Goal: Task Accomplishment & Management: Manage account settings

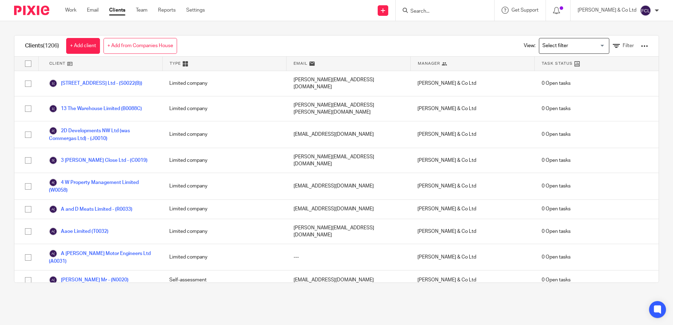
click at [447, 7] on form at bounding box center [447, 10] width 75 height 9
click at [444, 11] on input "Search" at bounding box center [441, 11] width 63 height 6
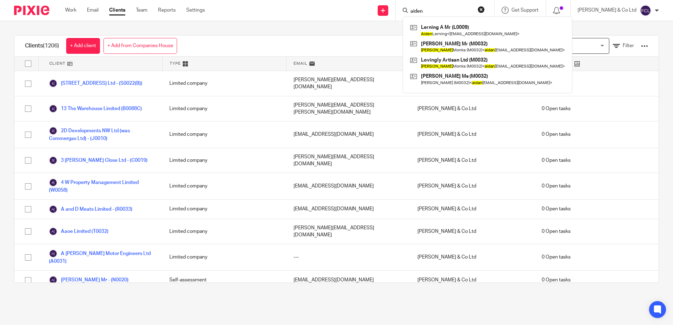
type input "aiden"
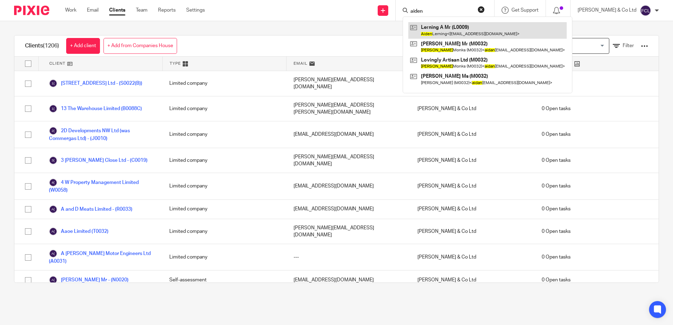
click at [470, 32] on link at bounding box center [487, 30] width 158 height 16
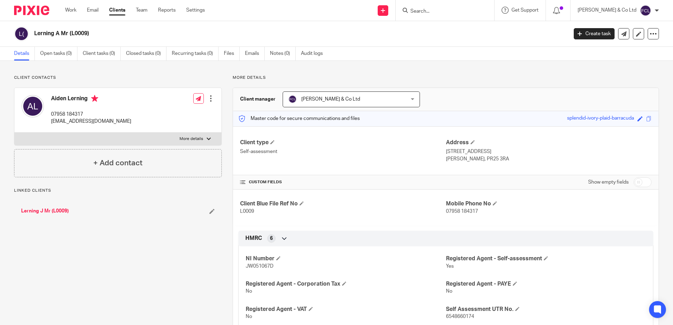
click at [636, 184] on input "checkbox" at bounding box center [643, 182] width 18 height 10
checkbox input "true"
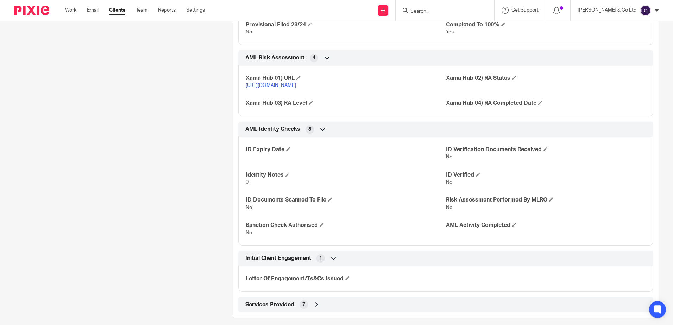
scroll to position [867, 0]
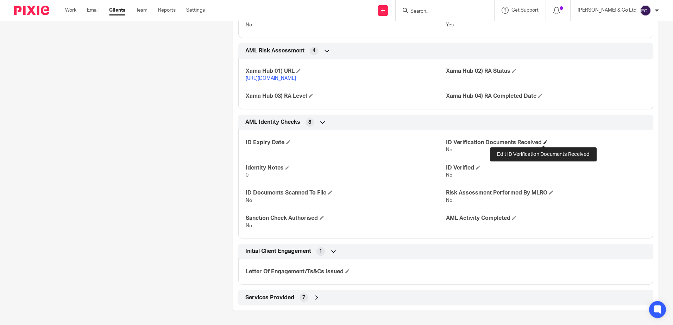
click at [543, 142] on span at bounding box center [545, 142] width 4 height 4
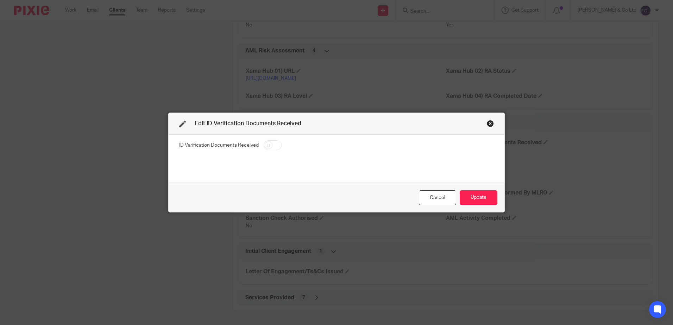
click at [270, 145] on input "checkbox" at bounding box center [273, 145] width 18 height 10
checkbox input "true"
click at [477, 200] on button "Update" at bounding box center [479, 197] width 38 height 15
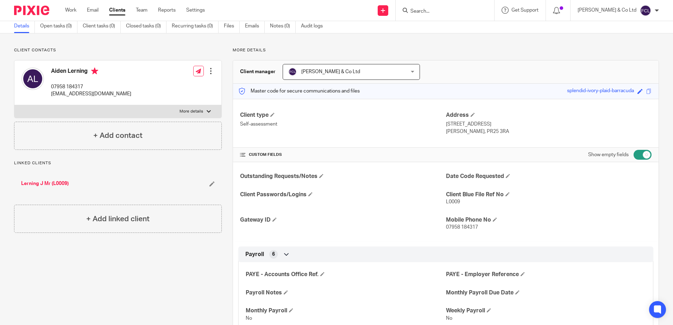
scroll to position [0, 0]
